Goal: Transaction & Acquisition: Book appointment/travel/reservation

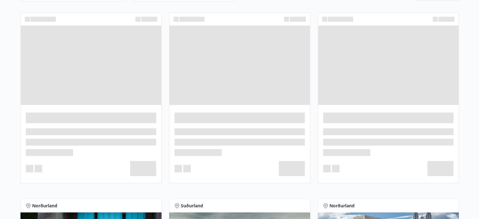
scroll to position [46, 0]
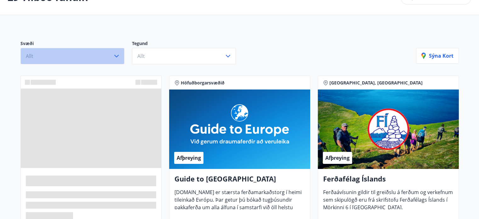
click at [116, 55] on icon "button" at bounding box center [117, 56] width 8 height 8
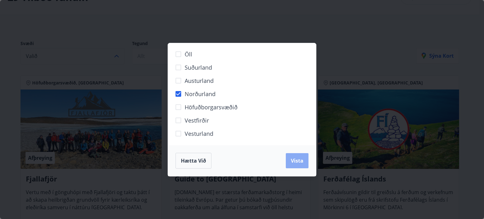
click at [296, 158] on span "Vista" at bounding box center [297, 160] width 13 height 7
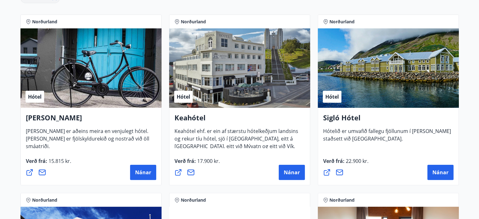
scroll to position [124, 0]
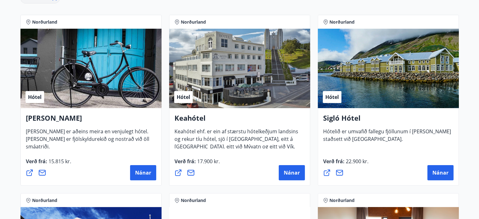
click at [250, 144] on span "Keahótel ehf. er ein af stærstu hótelkeðjum landsins og rekur tíu hótel, sjö í …" at bounding box center [237, 149] width 124 height 42
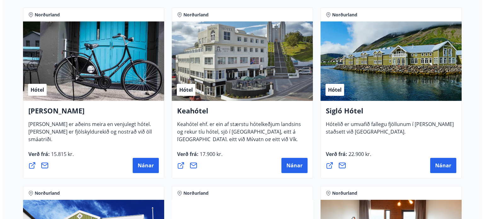
scroll to position [135, 0]
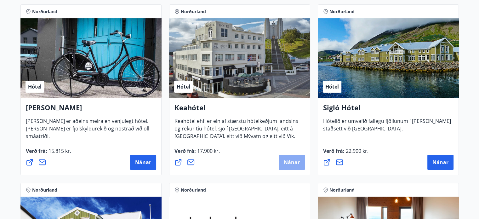
click at [286, 160] on span "Nánar" at bounding box center [292, 162] width 16 height 7
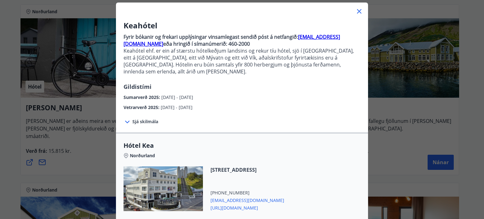
scroll to position [37, 0]
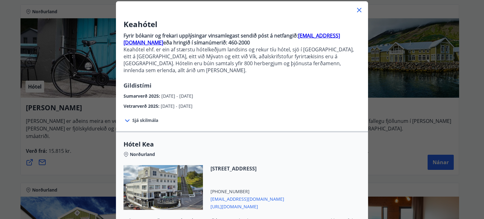
click at [125, 117] on icon at bounding box center [128, 121] width 8 height 8
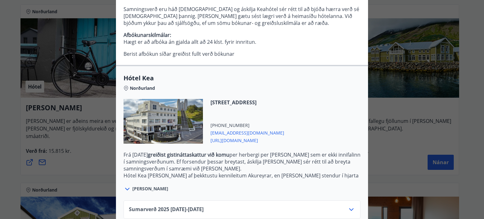
scroll to position [190, 0]
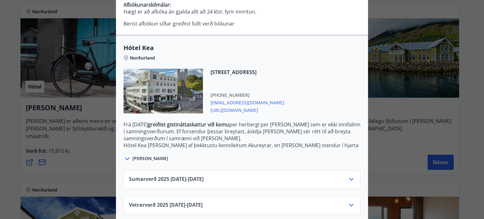
click at [350, 201] on icon at bounding box center [352, 205] width 8 height 8
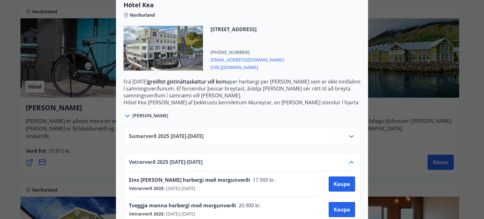
scroll to position [241, 0]
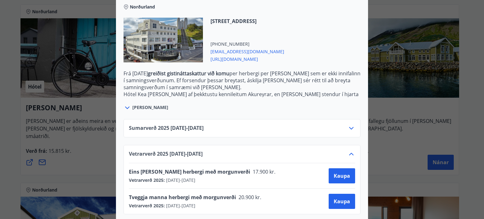
click at [348, 124] on icon at bounding box center [352, 128] width 8 height 8
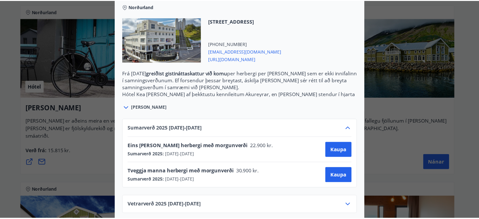
scroll to position [0, 0]
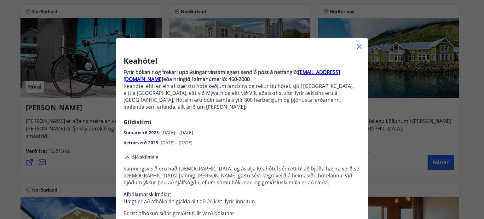
click at [461, 102] on div "Keahótel Fyrir bókanir og frekari upplýsingar vinsamlegast sendið póst á netfan…" at bounding box center [242, 109] width 484 height 219
click at [355, 46] on icon at bounding box center [359, 47] width 8 height 8
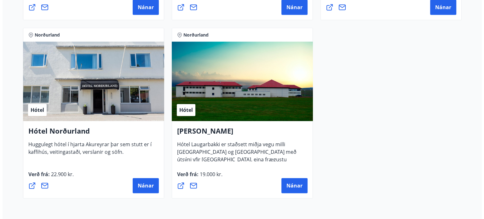
scroll to position [469, 0]
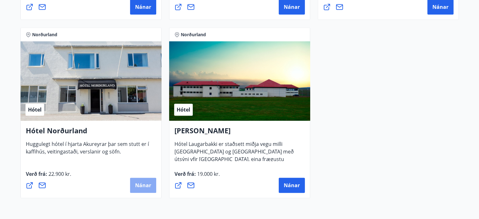
click at [144, 185] on span "Nánar" at bounding box center [143, 185] width 16 height 7
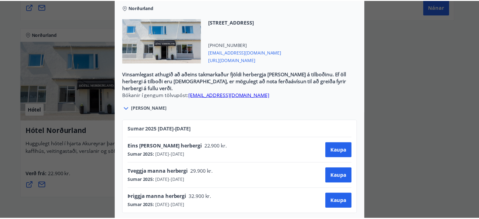
scroll to position [0, 0]
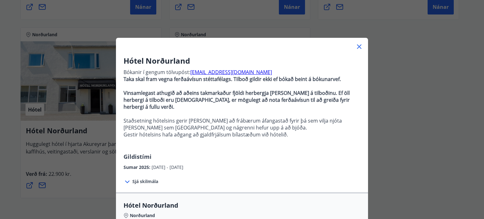
click at [396, 25] on div "Hótel Norðurland Bókanir í gengum tölvupóst: [EMAIL_ADDRESS][DOMAIN_NAME] Taka …" at bounding box center [242, 109] width 484 height 219
click at [357, 47] on icon at bounding box center [359, 46] width 4 height 4
